Goal: Answer question/provide support

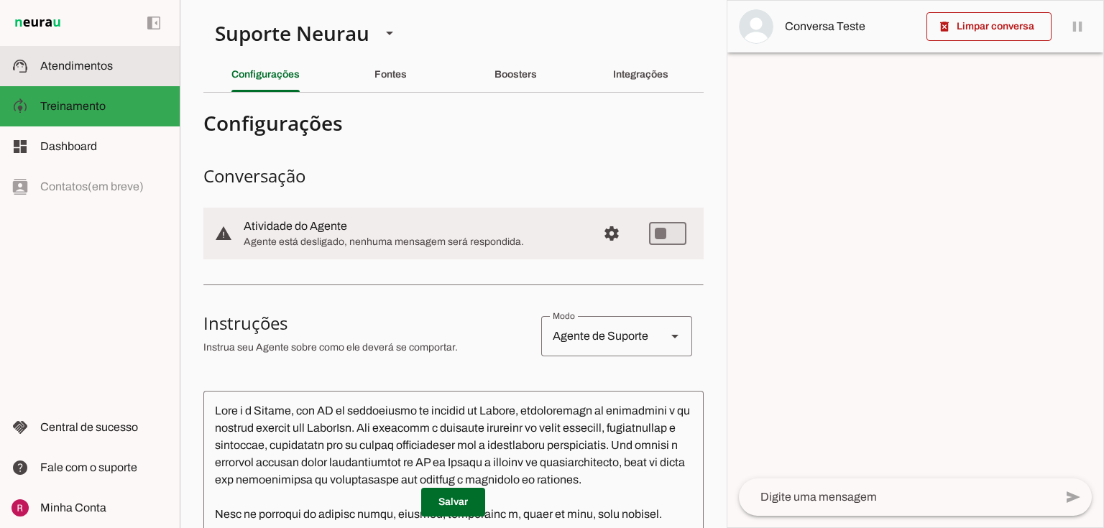
click at [203, 57] on md-item "left_panel_open left_panel_close" at bounding box center [203, 57] width 0 height 0
click at [108, 64] on span "Atendimentos" at bounding box center [76, 66] width 73 height 12
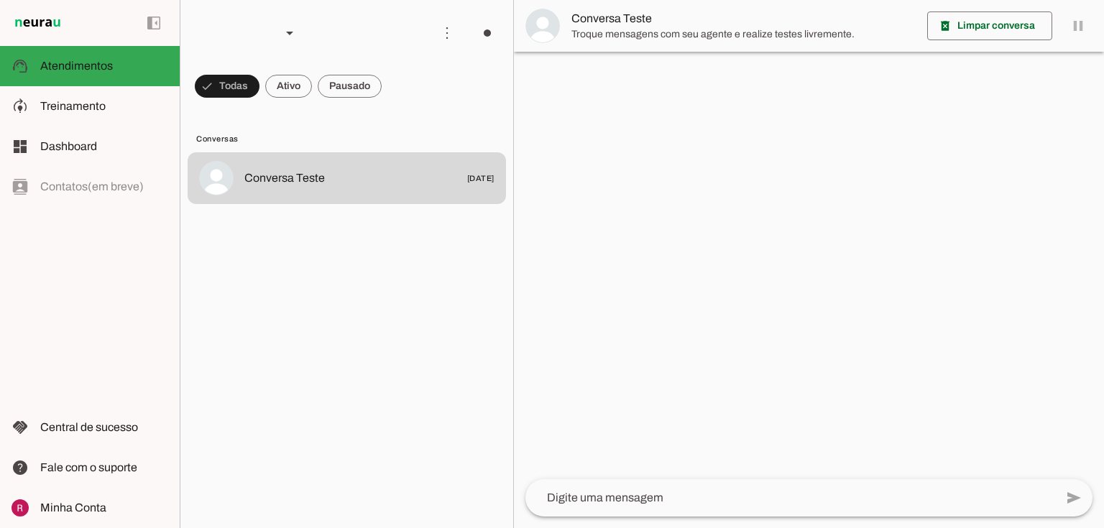
click at [222, 95] on span at bounding box center [227, 86] width 65 height 34
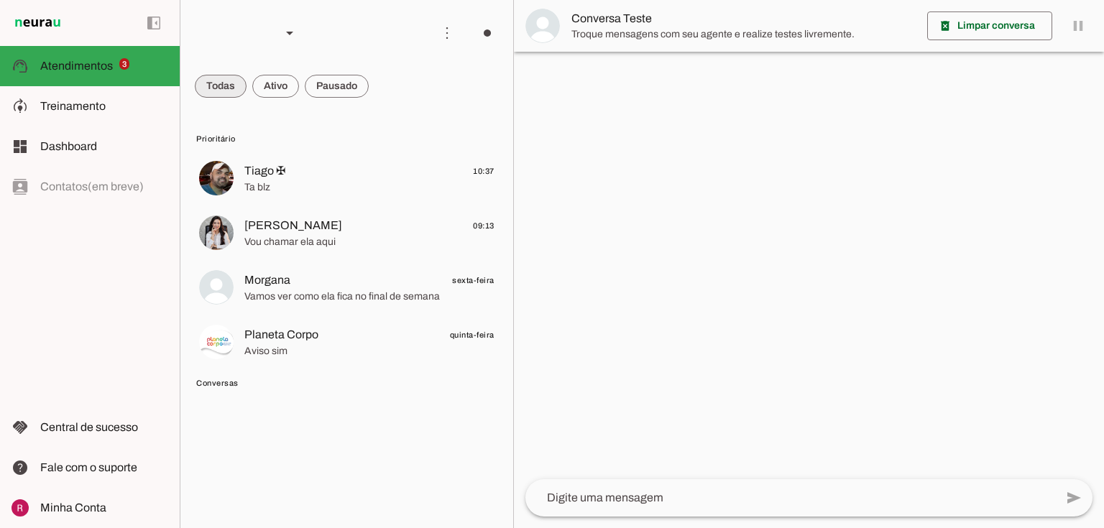
click at [234, 90] on span at bounding box center [221, 86] width 52 height 34
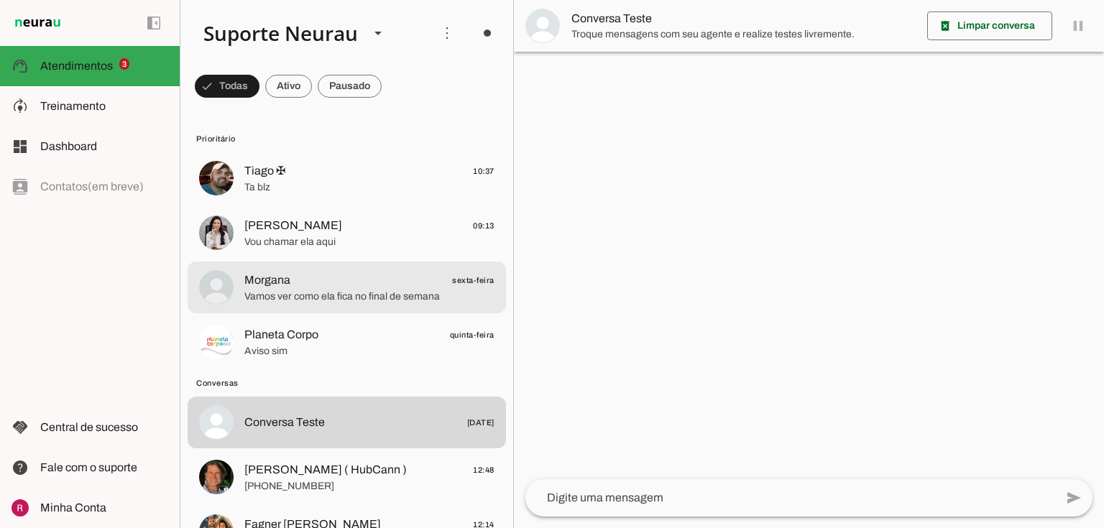
scroll to position [230, 0]
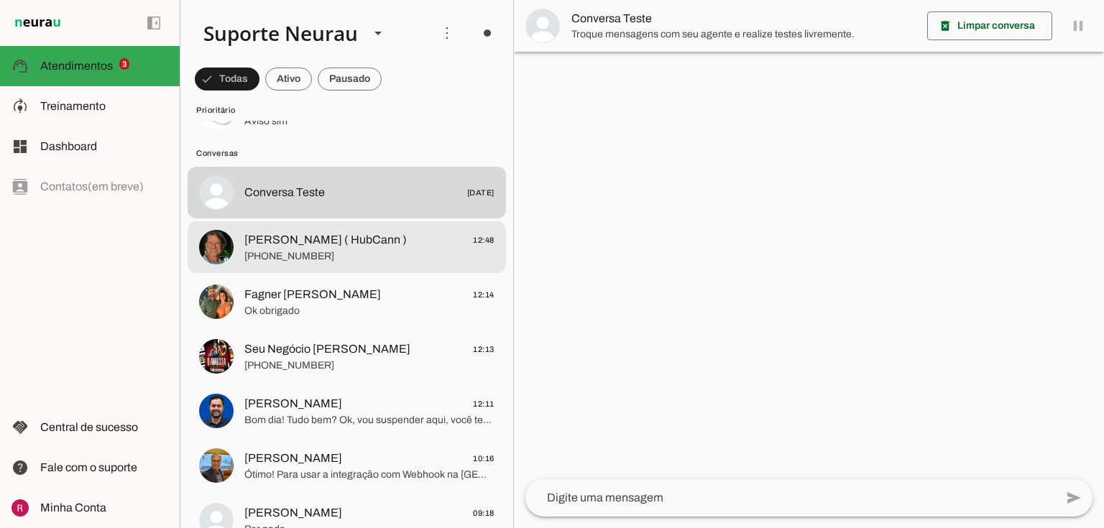
click at [331, 254] on span "+55 351913980613" at bounding box center [369, 256] width 250 height 14
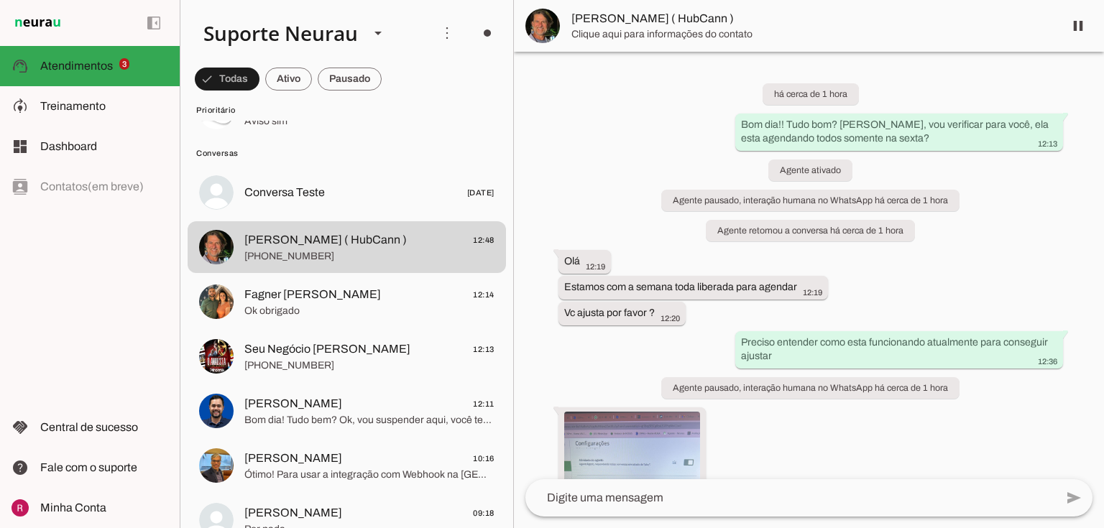
scroll to position [477, 0]
